Goal: Task Accomplishment & Management: Manage account settings

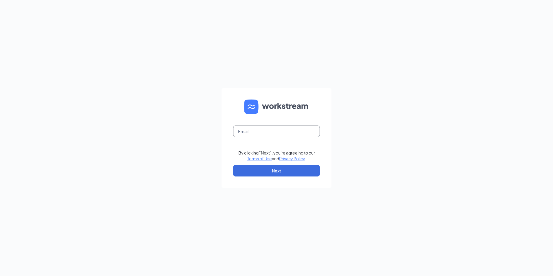
click at [277, 137] on input "text" at bounding box center [276, 131] width 87 height 12
paste input "[EMAIL_ADDRESS][DOMAIN_NAME]"
type input "[EMAIL_ADDRESS][DOMAIN_NAME]"
click at [240, 169] on button "Next" at bounding box center [276, 171] width 87 height 12
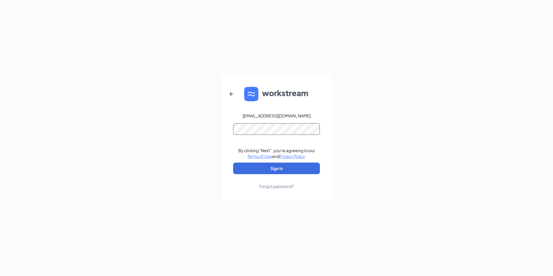
click at [233, 162] on button "Sign In" at bounding box center [276, 168] width 87 height 12
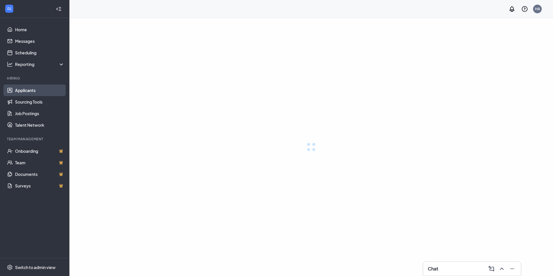
click at [21, 86] on link "Applicants" at bounding box center [39, 90] width 49 height 12
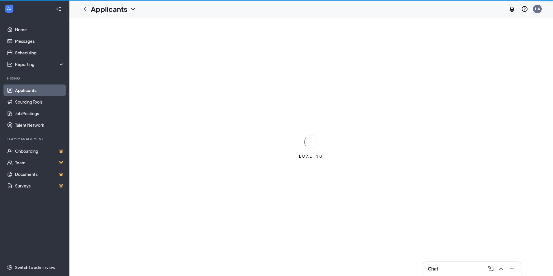
click at [25, 90] on link "Applicants" at bounding box center [39, 90] width 49 height 12
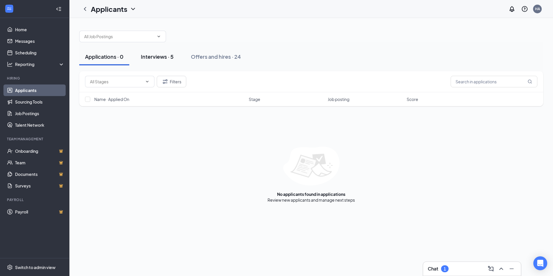
click at [160, 56] on div "Interviews · 5" at bounding box center [157, 56] width 33 height 7
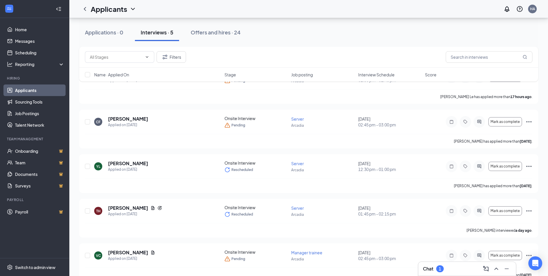
scroll to position [60, 0]
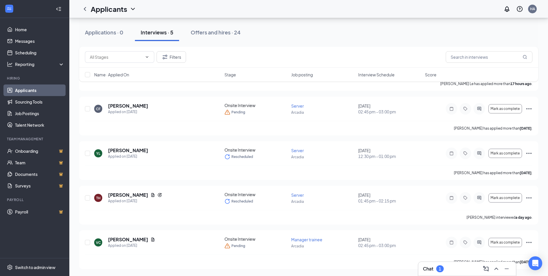
click at [437, 267] on div "1" at bounding box center [441, 268] width 8 height 7
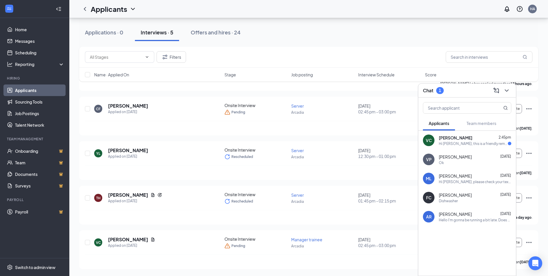
click at [477, 145] on div "Hi Vivian, this is a friendly reminder. Your meeting with Haidilao Hot Pot for …" at bounding box center [473, 143] width 69 height 5
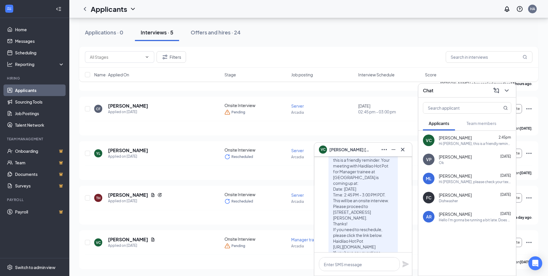
scroll to position [-58, 0]
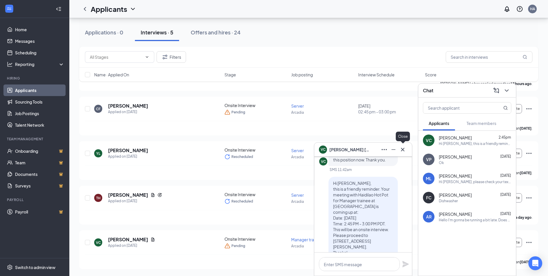
click at [405, 150] on icon "Cross" at bounding box center [403, 149] width 7 height 7
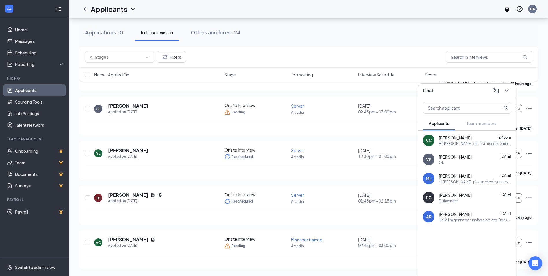
click at [511, 88] on div at bounding box center [506, 90] width 10 height 9
click at [508, 89] on icon "ChevronDown" at bounding box center [507, 90] width 7 height 7
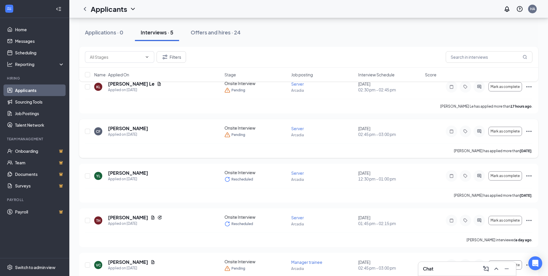
scroll to position [0, 0]
